Goal: Task Accomplishment & Management: Manage account settings

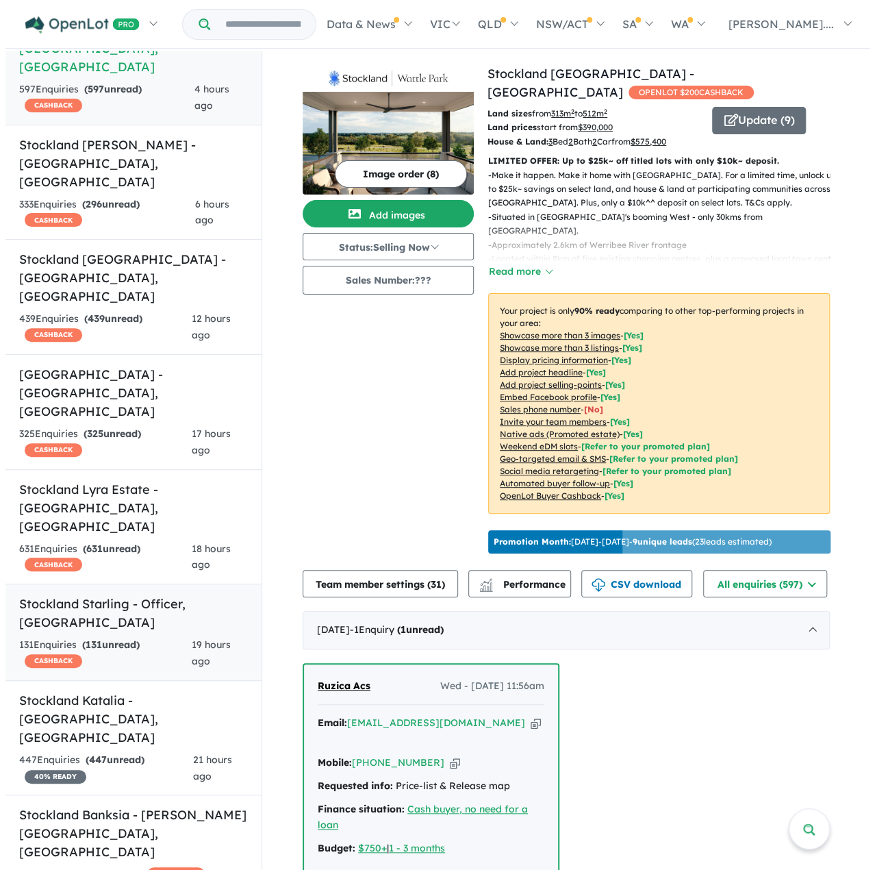
scroll to position [137, 0]
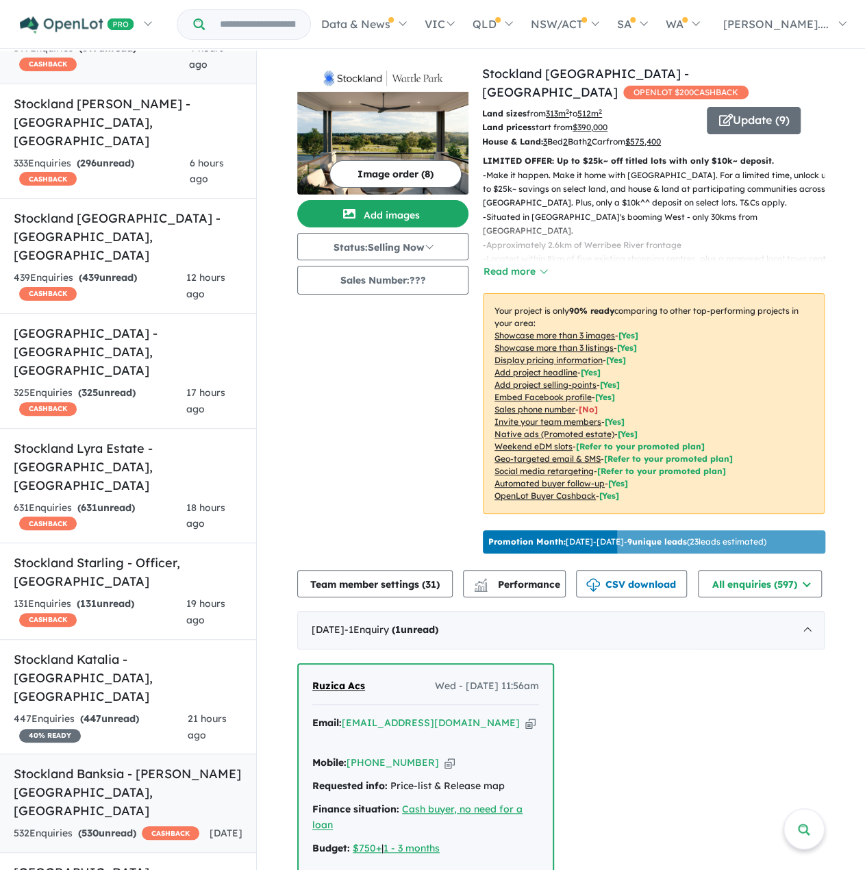
click at [144, 764] on h5 "Stockland Banksia - Armstrong Creek , VIC" at bounding box center [128, 791] width 229 height 55
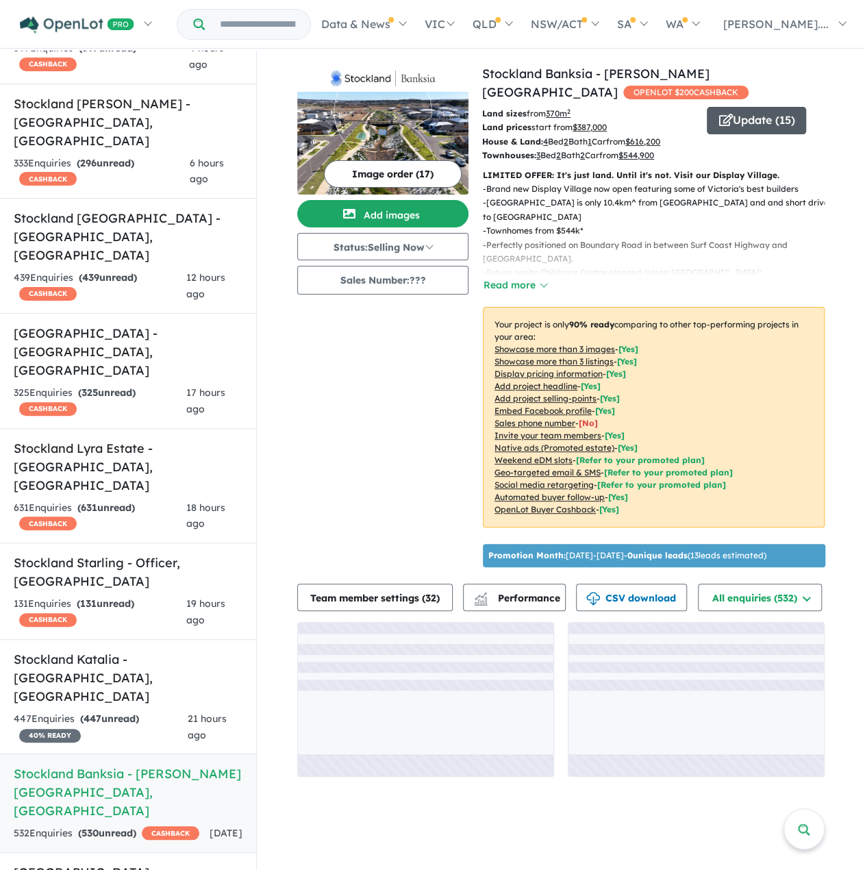
click at [761, 116] on button "Update ( 15 )" at bounding box center [756, 120] width 99 height 27
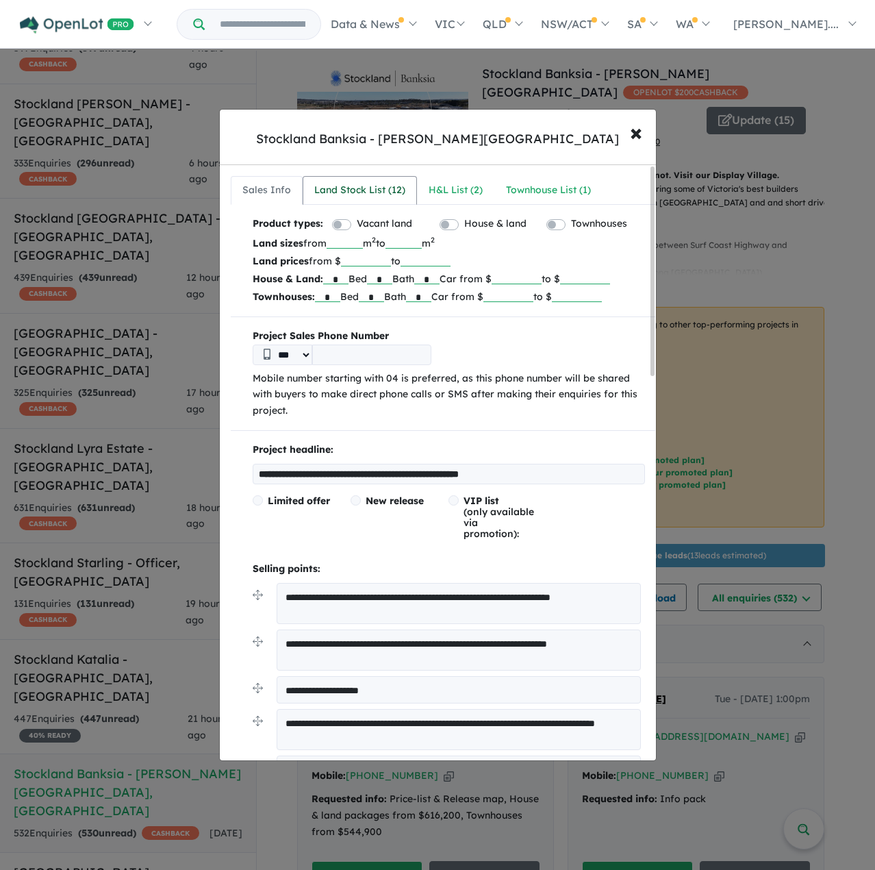
click at [388, 177] on link "Land Stock List ( 12 )" at bounding box center [360, 190] width 114 height 29
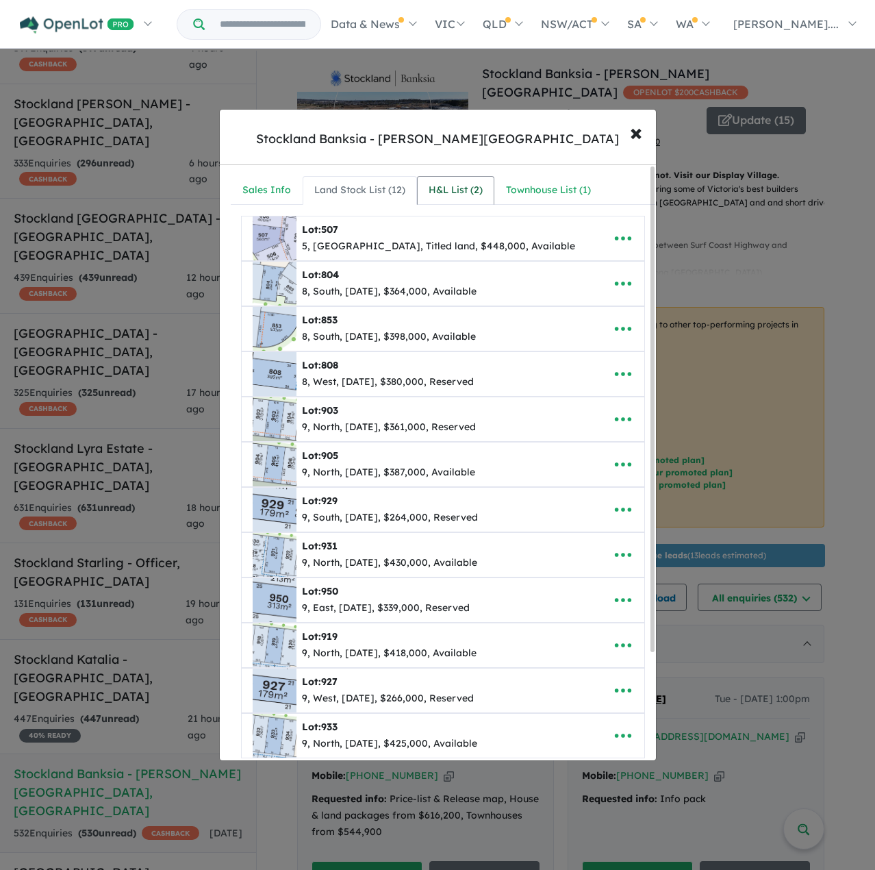
click at [454, 184] on div "H&L List ( 2 )" at bounding box center [456, 190] width 54 height 16
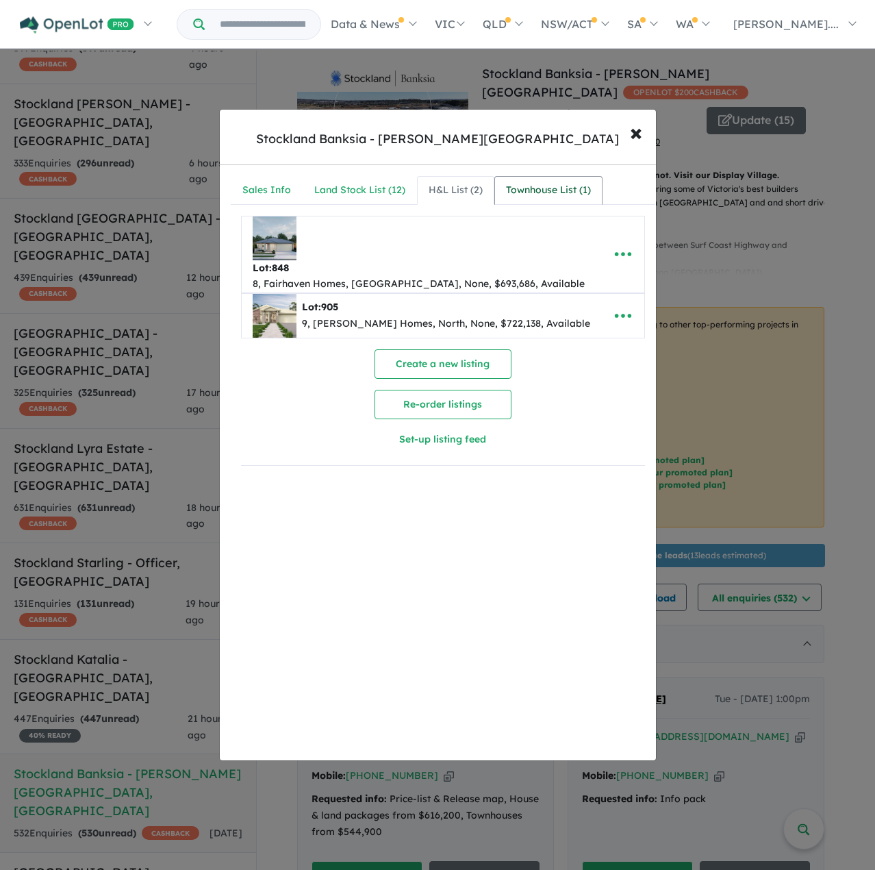
click at [514, 184] on div "Townhouse List ( 1 )" at bounding box center [548, 190] width 85 height 16
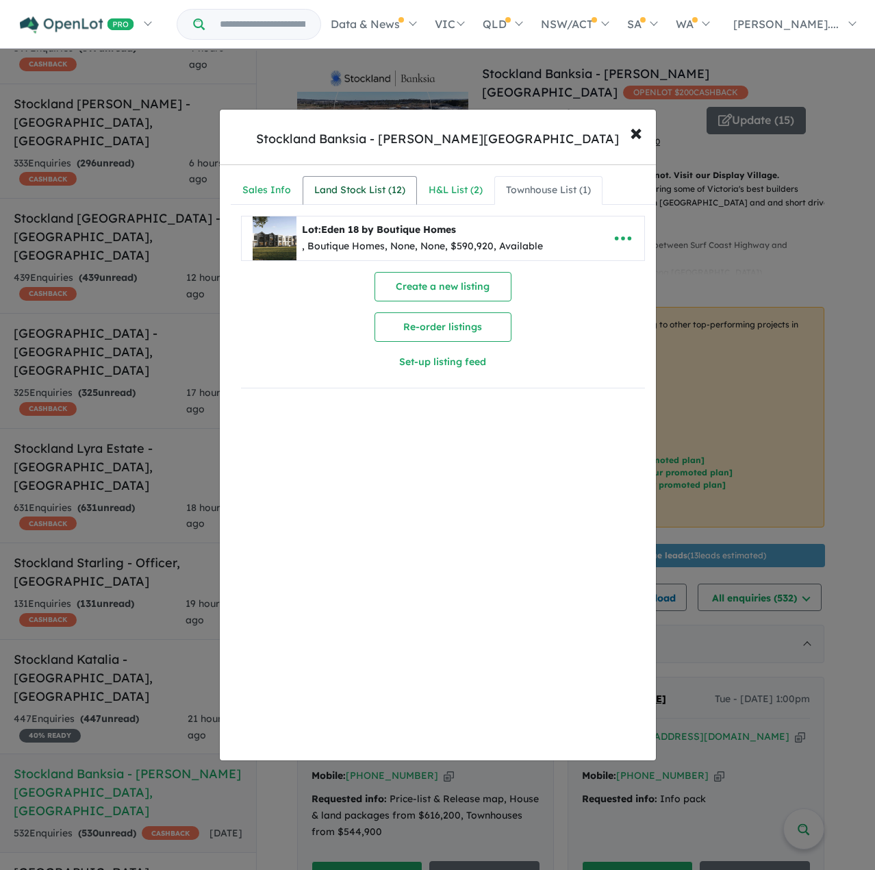
click at [394, 194] on div "Land Stock List ( 12 )" at bounding box center [359, 190] width 91 height 16
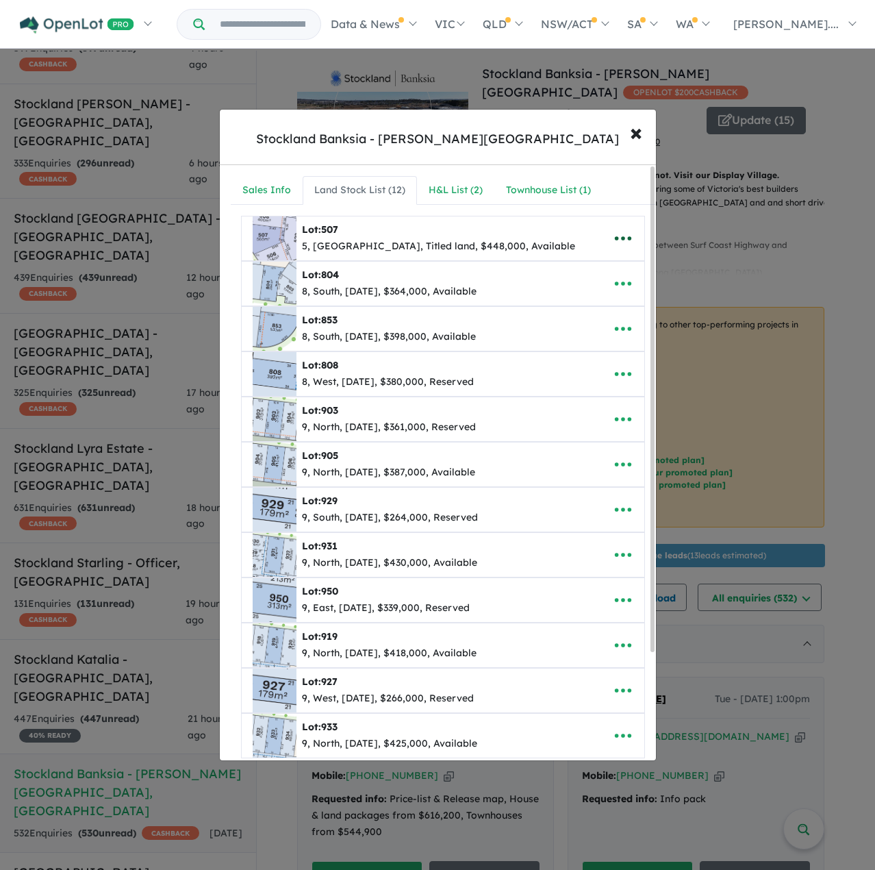
click at [613, 239] on icon "button" at bounding box center [623, 238] width 21 height 21
click at [598, 266] on link "Edit" at bounding box center [592, 272] width 101 height 32
select select "**********"
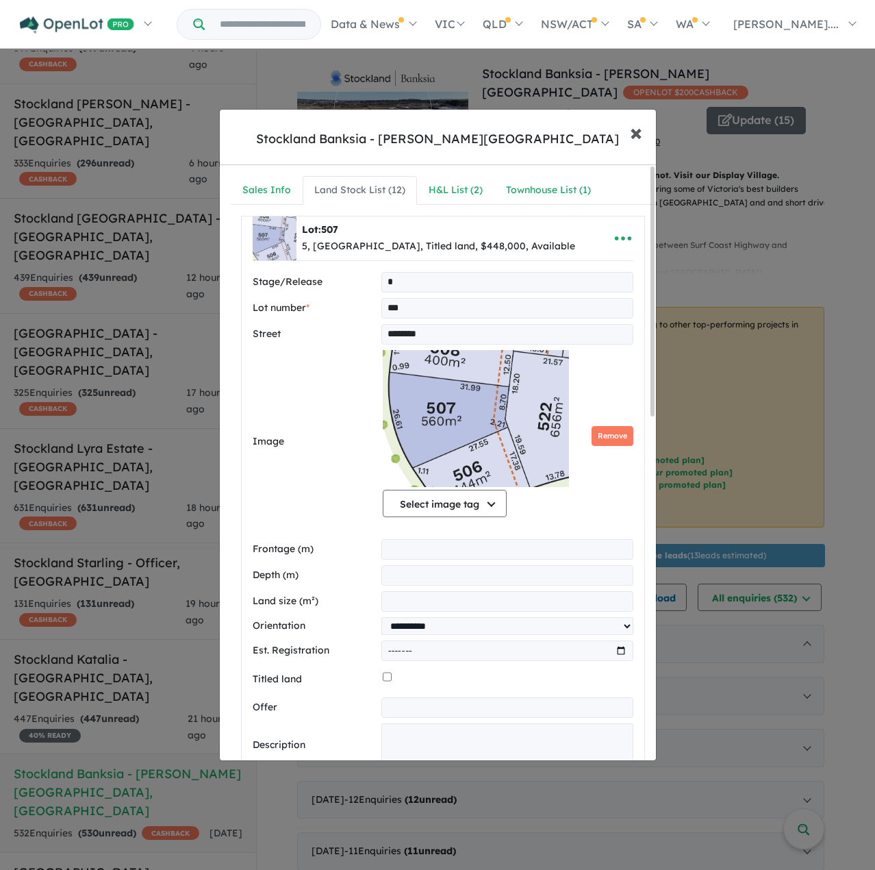
click at [634, 140] on span "×" at bounding box center [636, 131] width 12 height 29
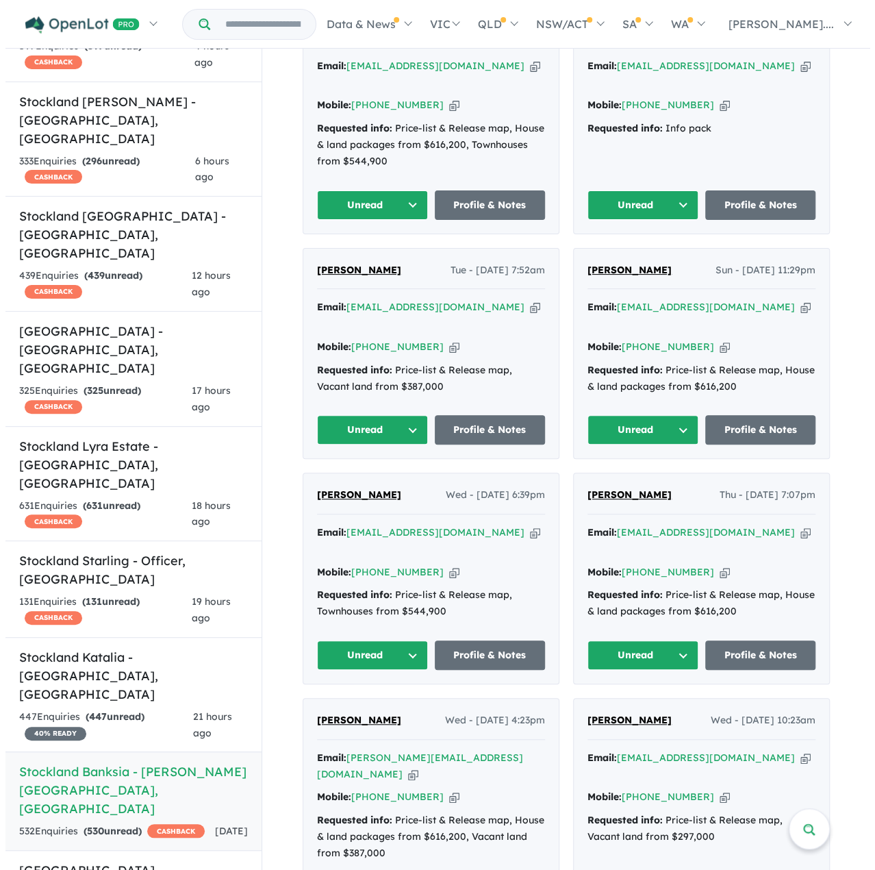
scroll to position [411, 0]
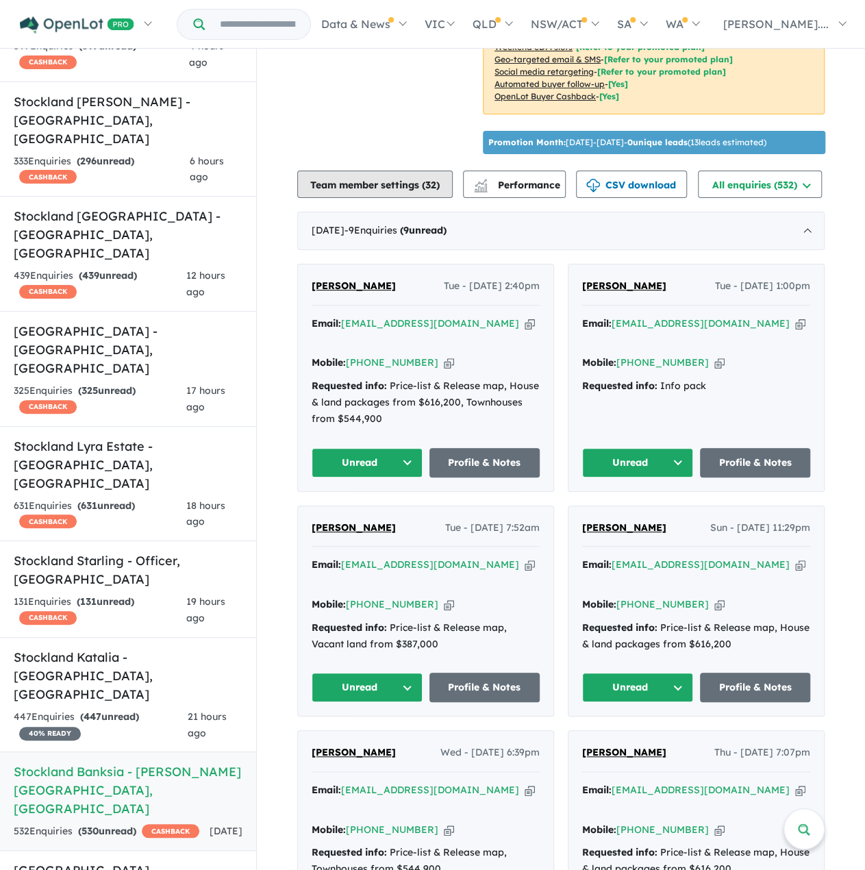
click at [401, 198] on button "Team member settings ( 32 )" at bounding box center [374, 184] width 155 height 27
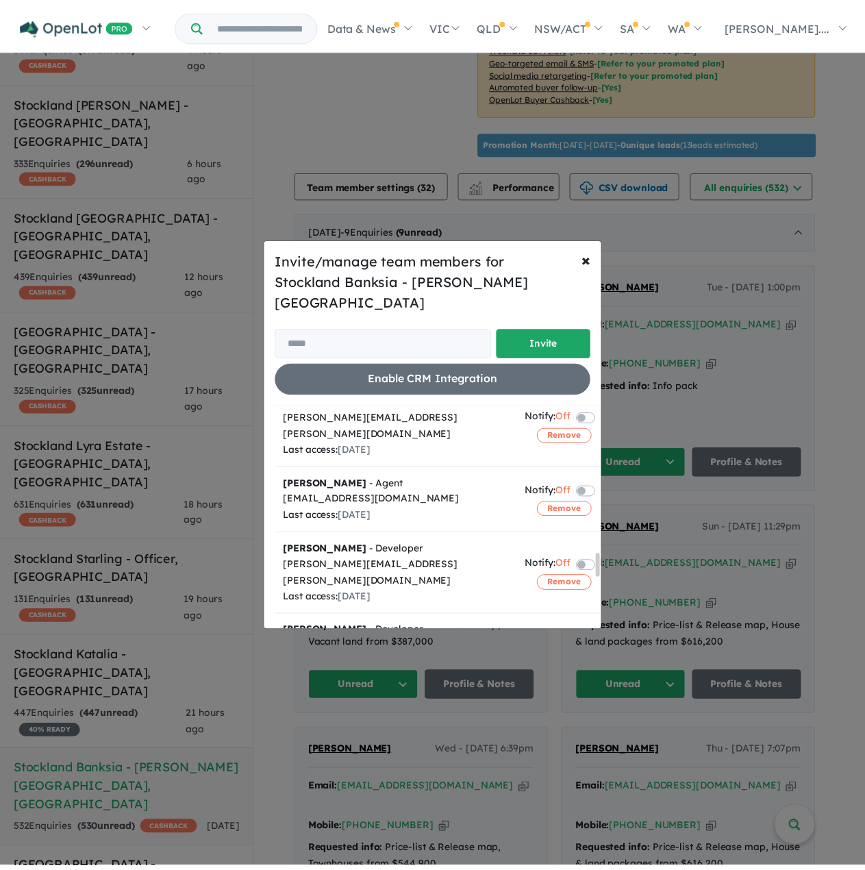
scroll to position [1575, 0]
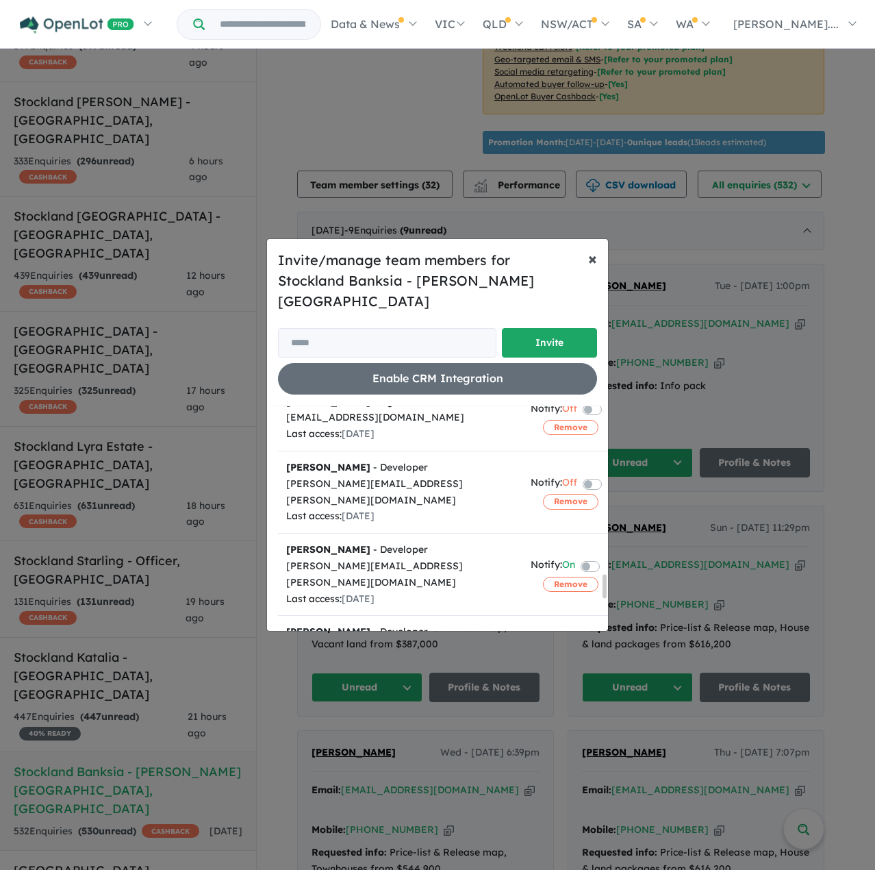
click at [584, 265] on button "× Close" at bounding box center [592, 258] width 31 height 38
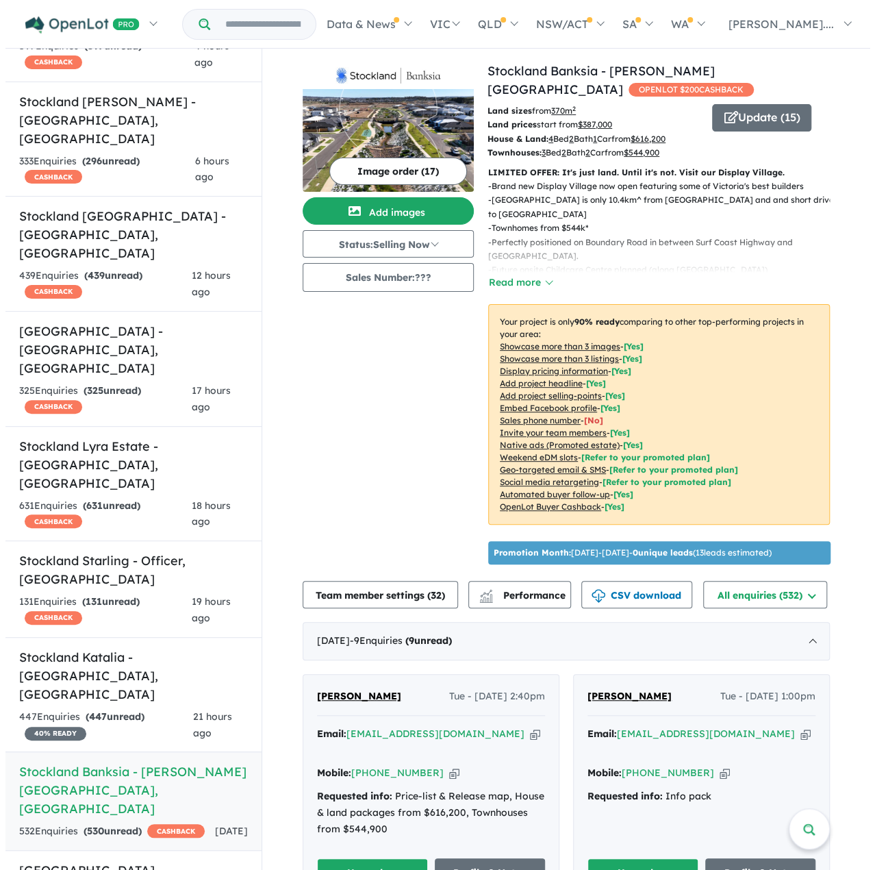
scroll to position [0, 0]
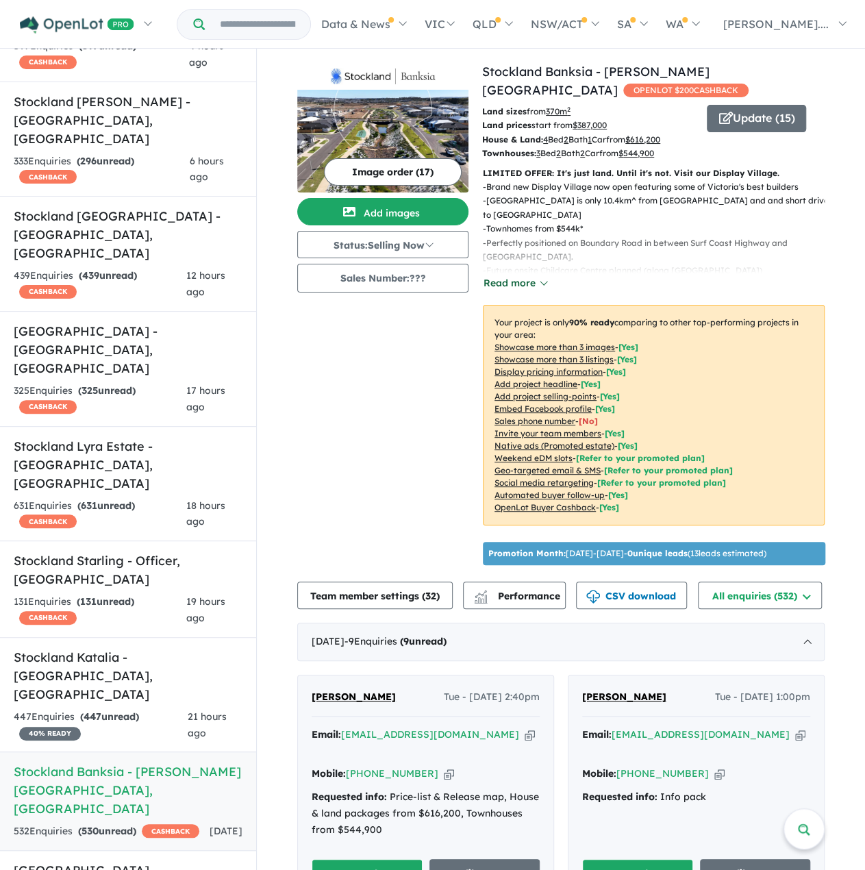
click at [507, 279] on button "Read more" at bounding box center [515, 283] width 64 height 16
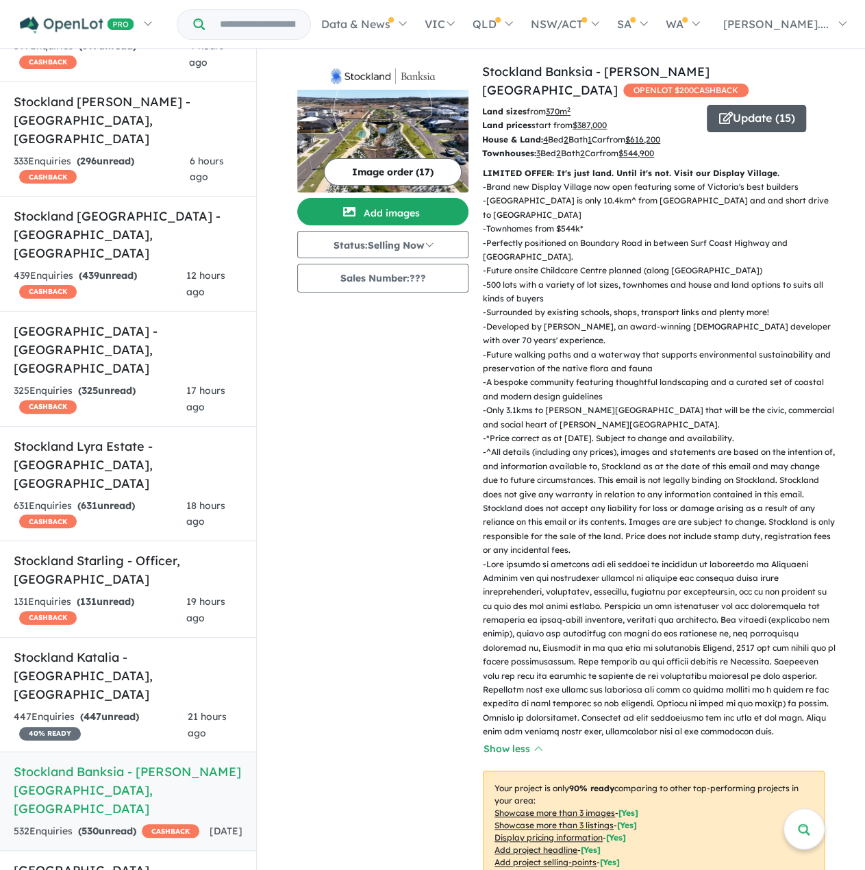
click at [709, 120] on button "Update ( 15 )" at bounding box center [756, 118] width 99 height 27
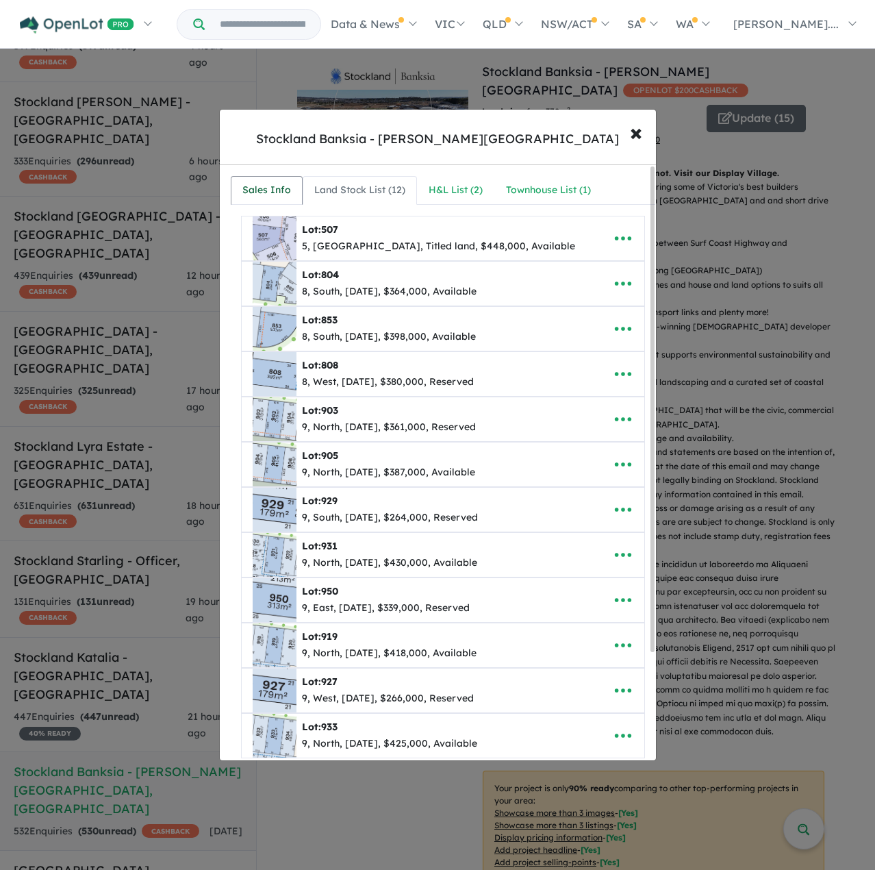
click at [260, 191] on div "Sales Info" at bounding box center [266, 190] width 49 height 16
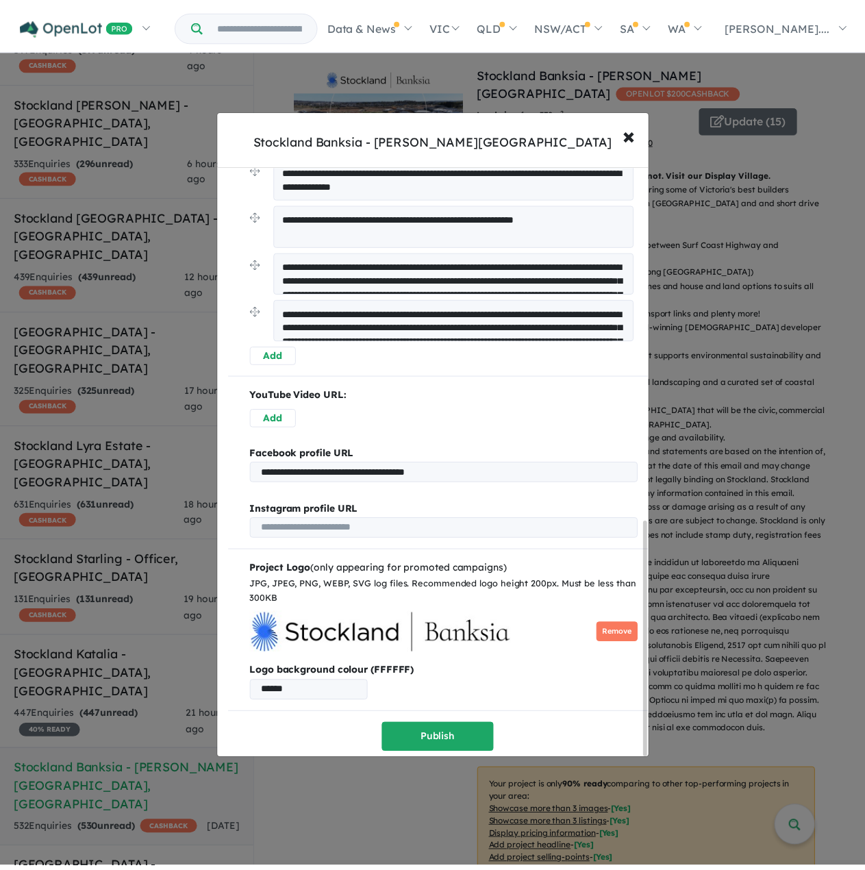
scroll to position [902, 0]
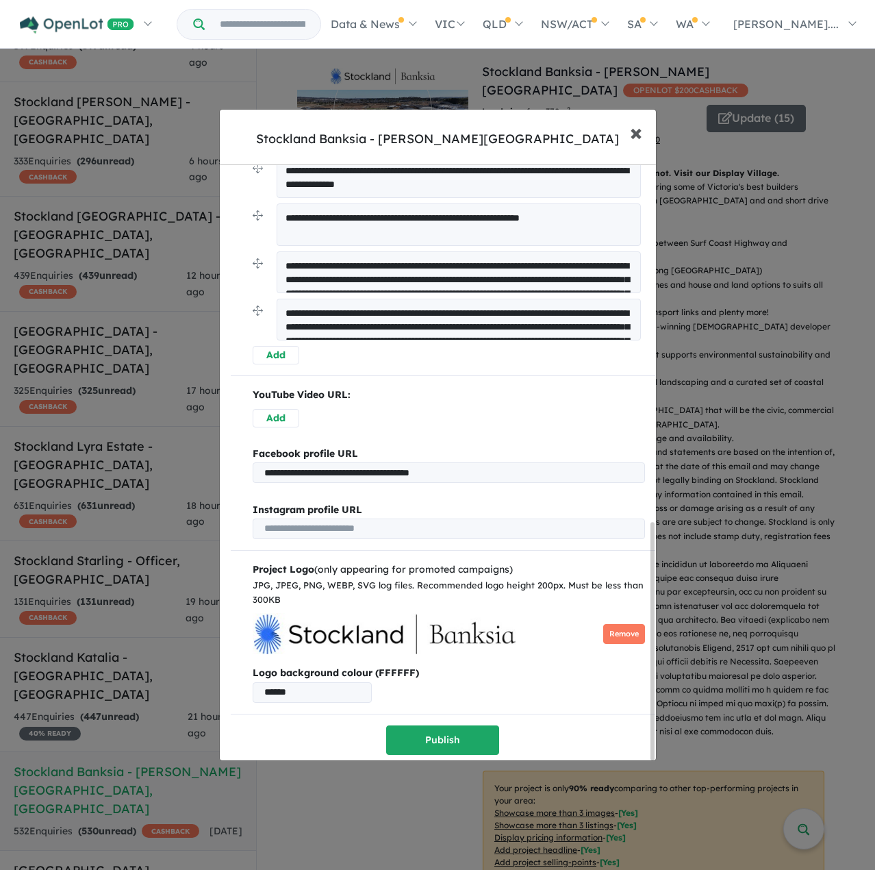
click at [635, 142] on span "×" at bounding box center [636, 131] width 12 height 29
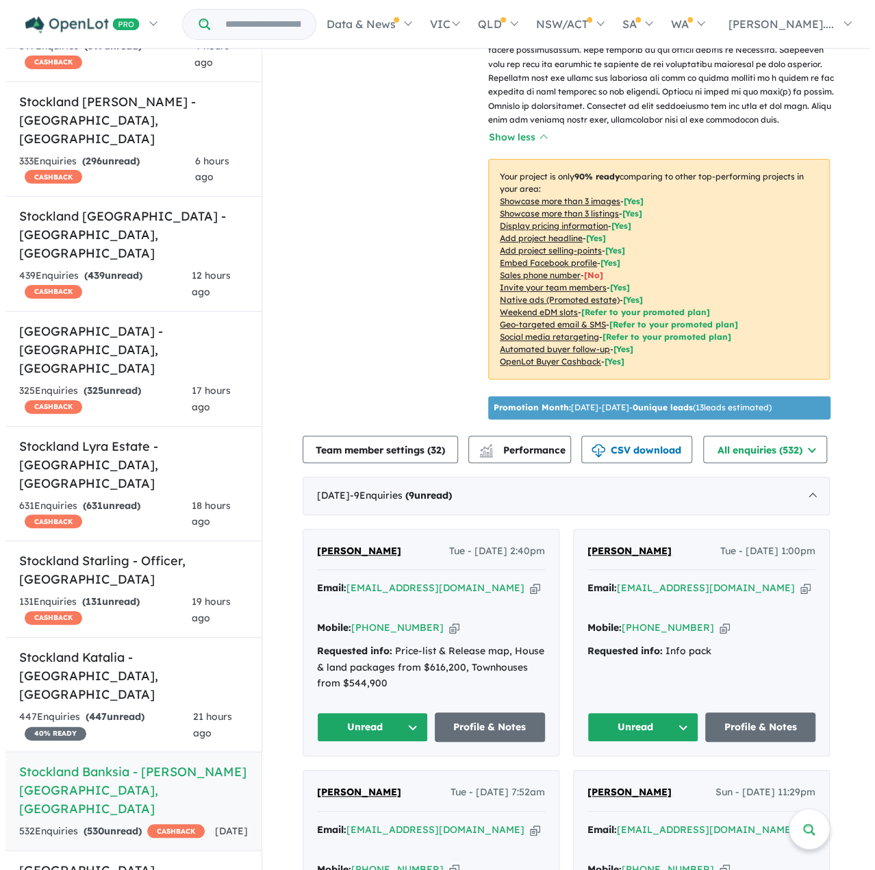
scroll to position [616, 0]
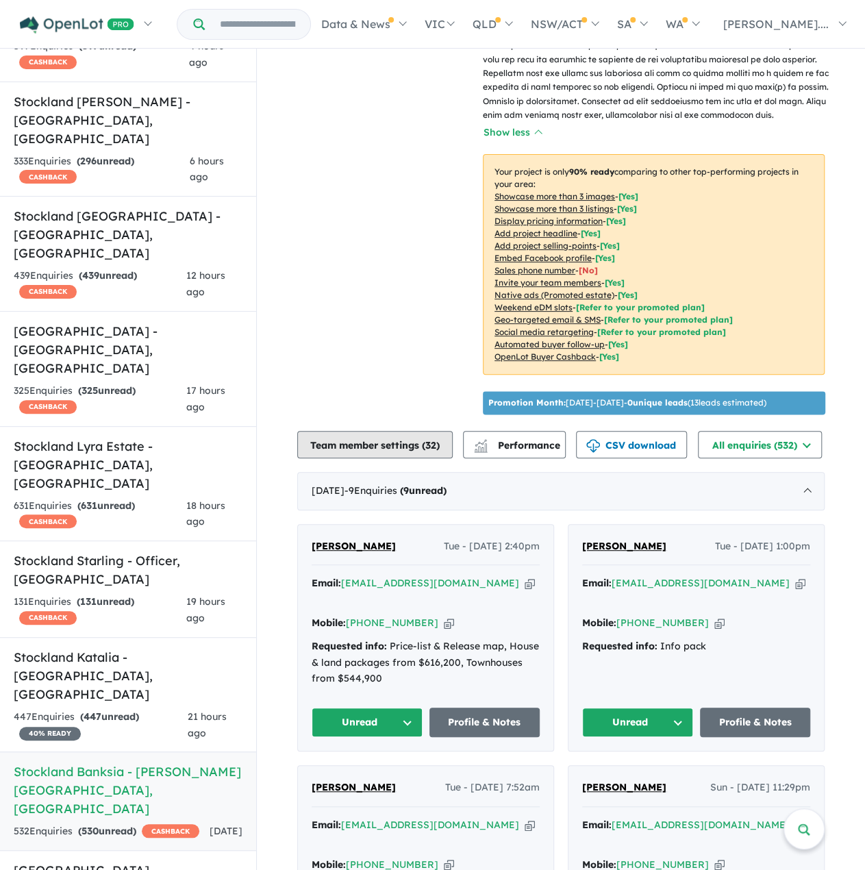
click at [399, 449] on button "Team member settings ( 32 )" at bounding box center [374, 444] width 155 height 27
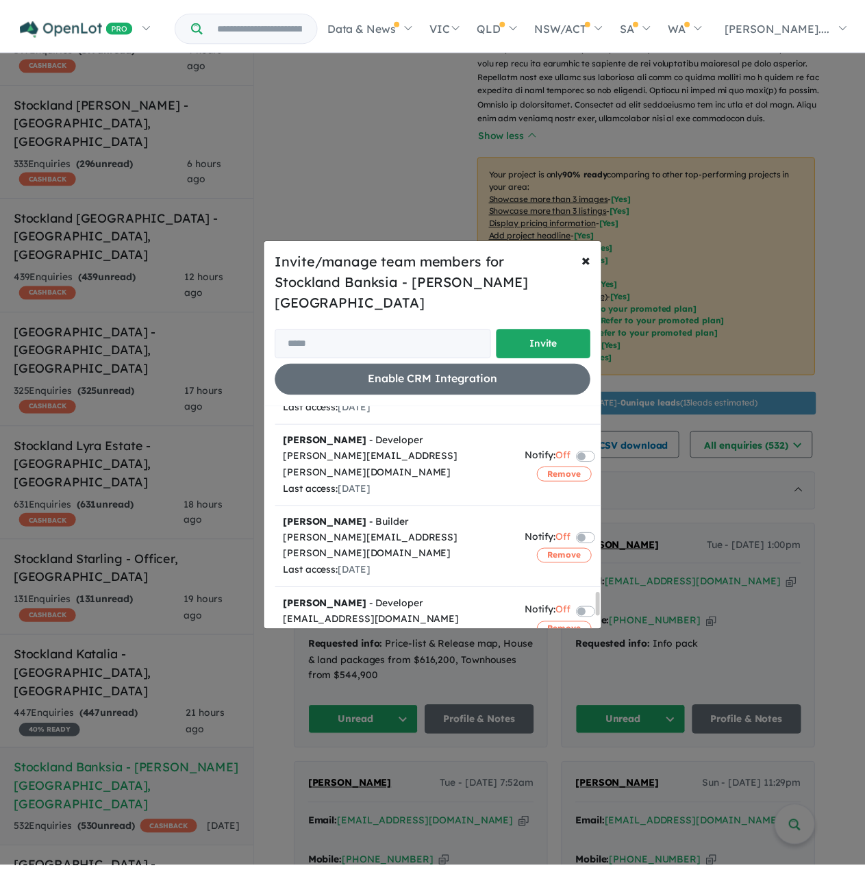
scroll to position [1868, 0]
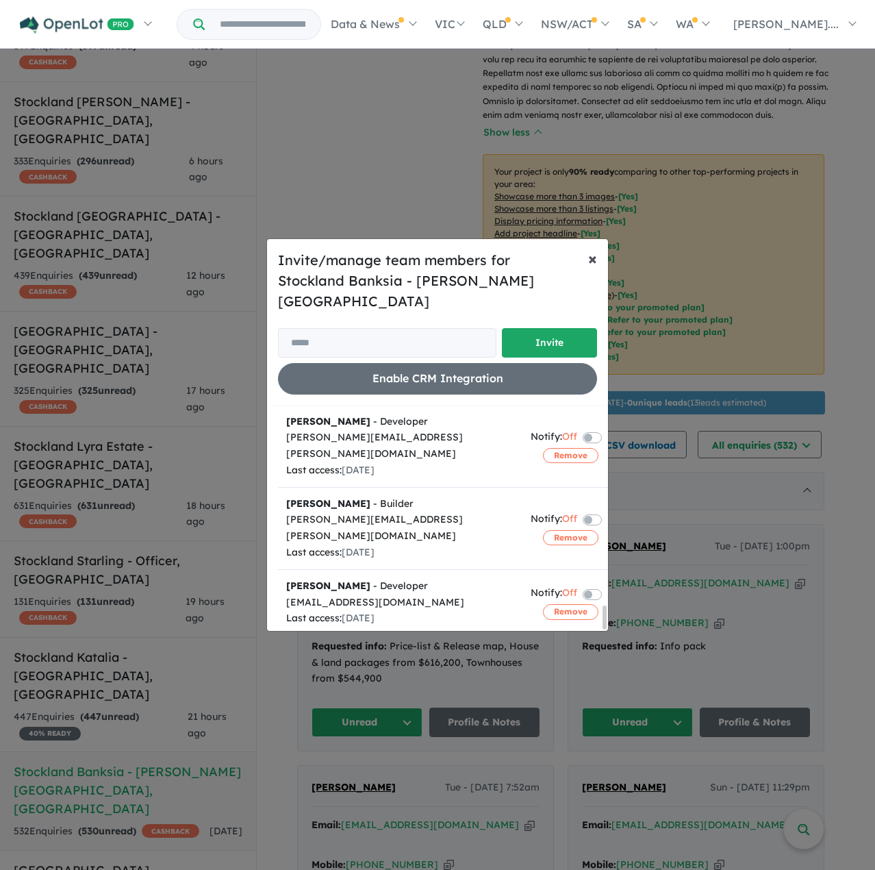
click at [594, 268] on span "×" at bounding box center [592, 258] width 9 height 21
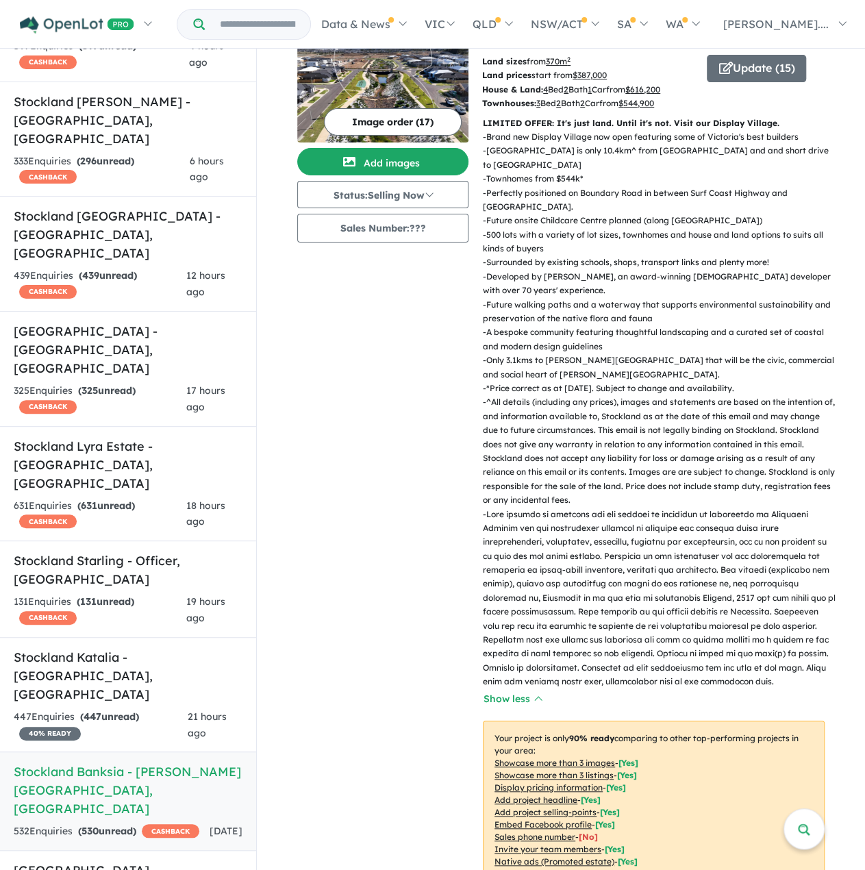
scroll to position [0, 0]
